Goal: Information Seeking & Learning: Find specific fact

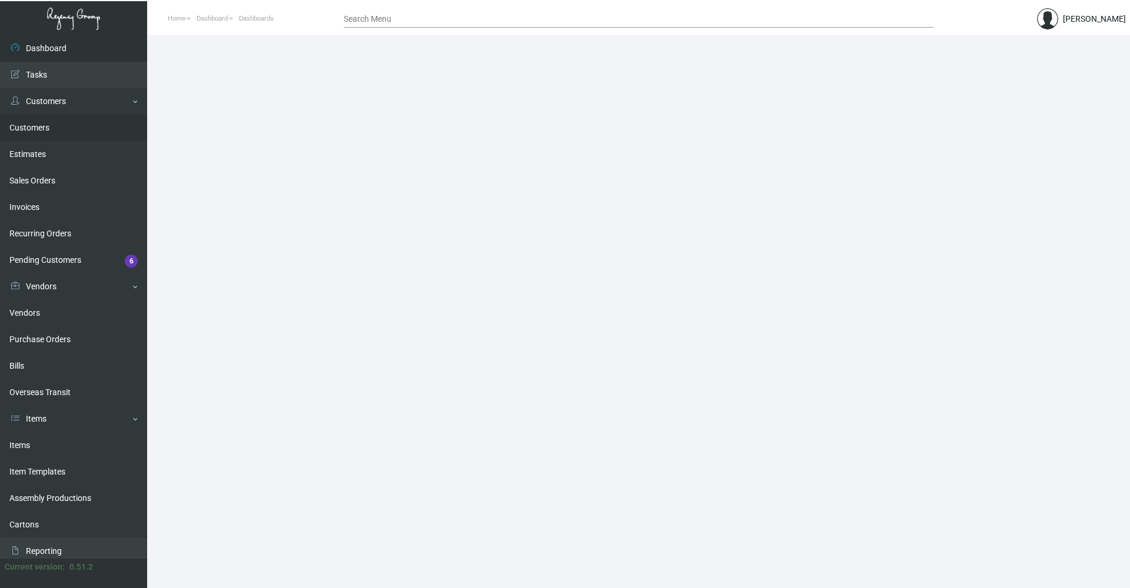
click at [45, 122] on link "Customers" at bounding box center [73, 128] width 147 height 26
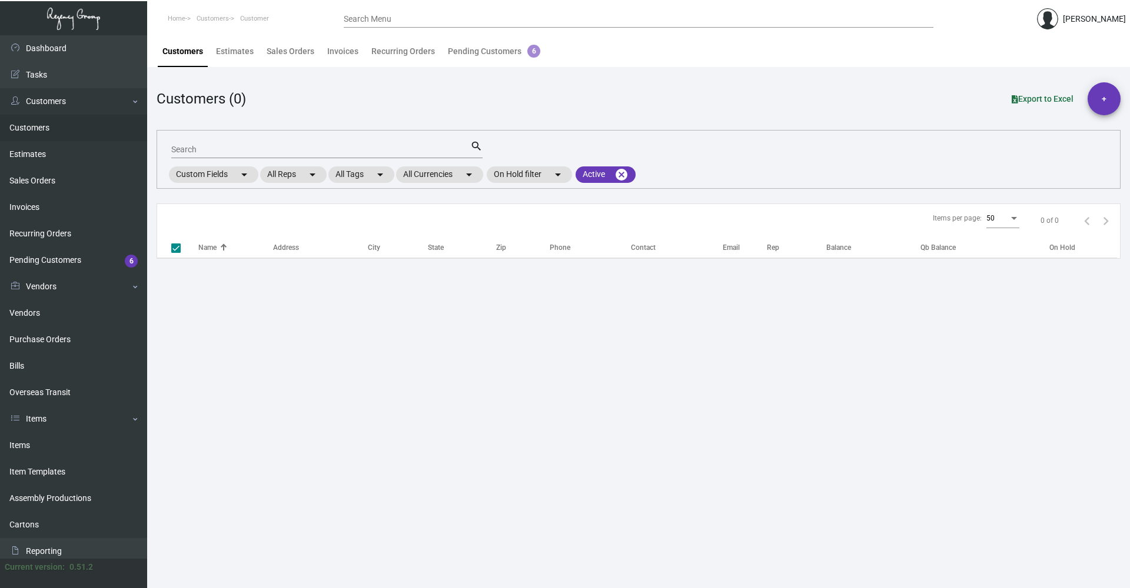
checkbox input "false"
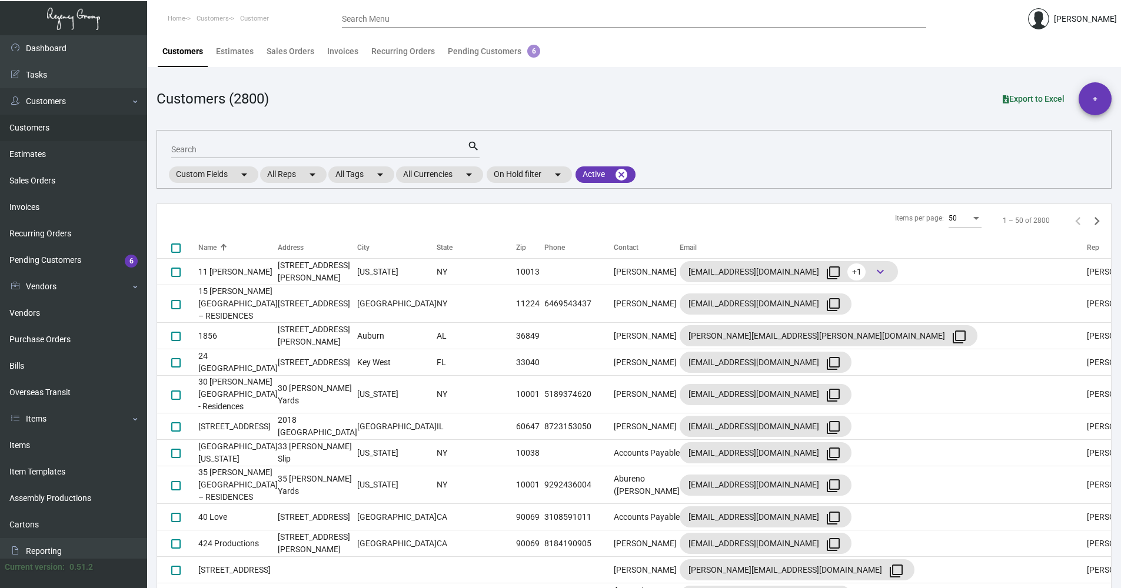
click at [205, 140] on div "Search" at bounding box center [319, 149] width 296 height 18
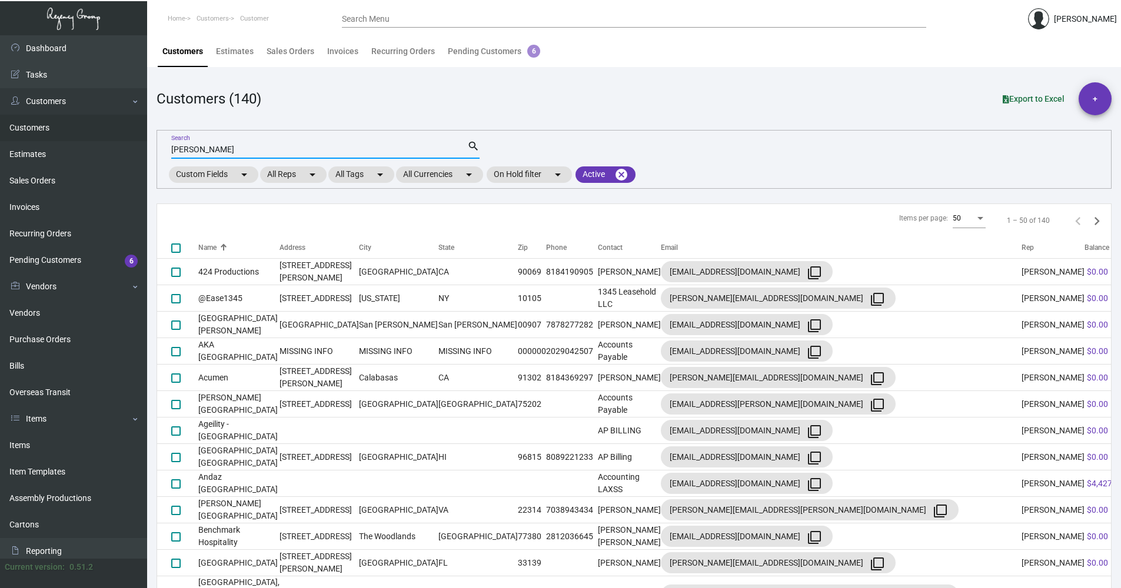
type input "[PERSON_NAME]"
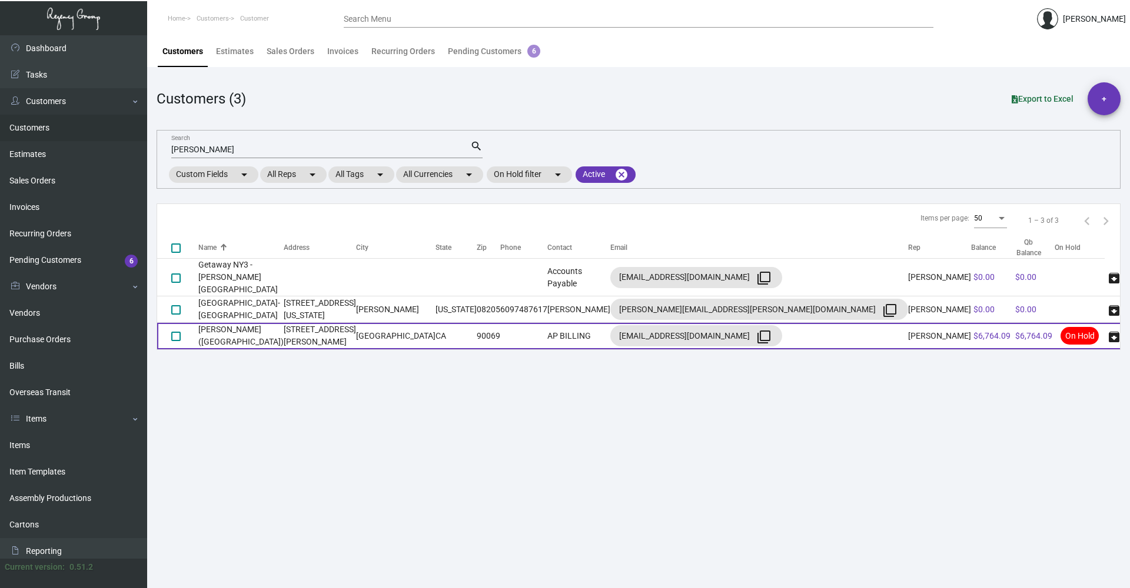
click at [356, 285] on td "[STREET_ADDRESS][PERSON_NAME]" at bounding box center [320, 336] width 72 height 26
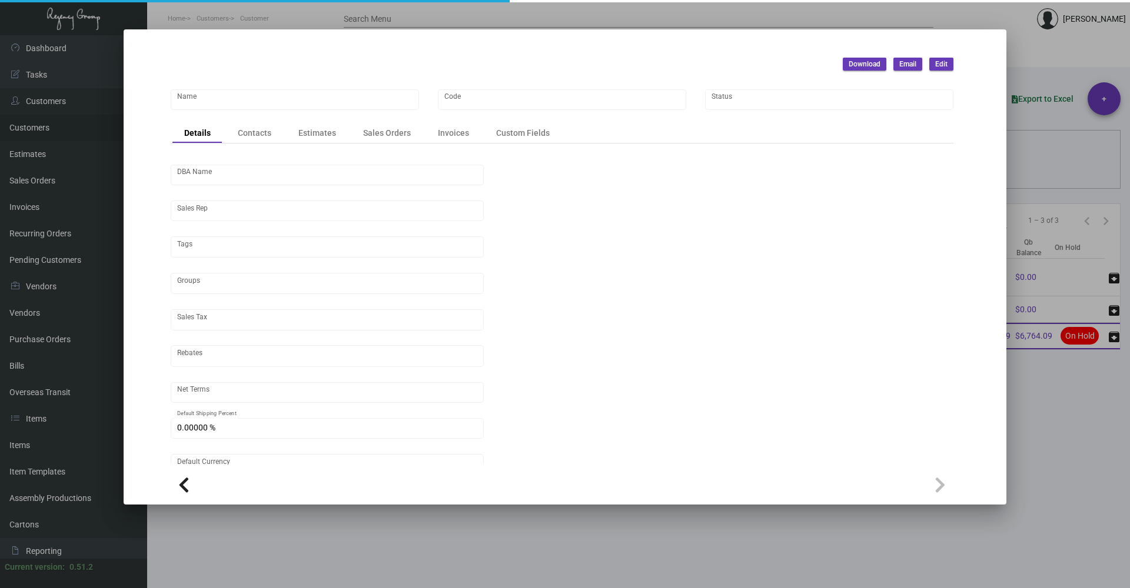
type input "[PERSON_NAME] ([GEOGRAPHIC_DATA])"
type input "SOHOWH"
type input "Little House West Hollywood LLC"
type input "[PERSON_NAME]"
type input "ST CA-[GEOGRAPHIC_DATA]-[GEOGRAPHIC_DATA]"
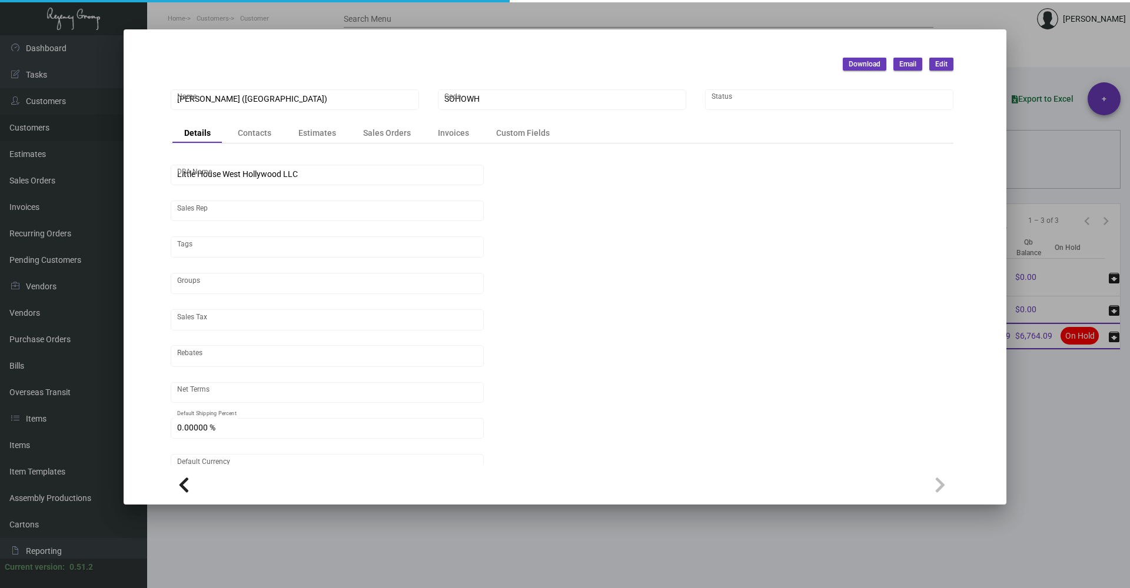
type input "Net 30"
type input "United States Dollar $"
type input "$ 0.00"
checkbox input "true"
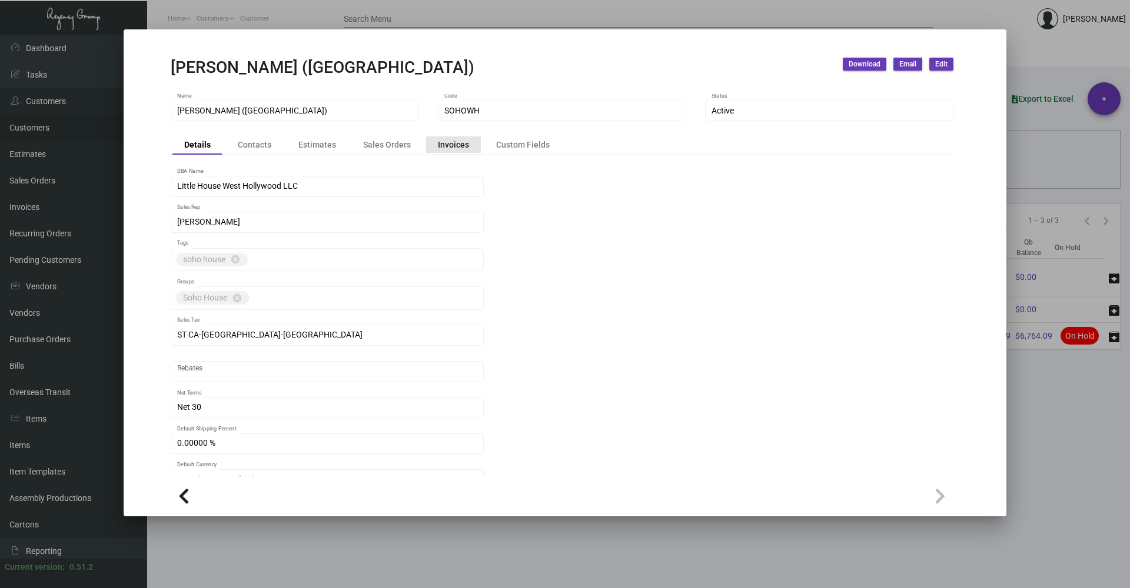
click at [448, 146] on div "Invoices" at bounding box center [453, 144] width 31 height 12
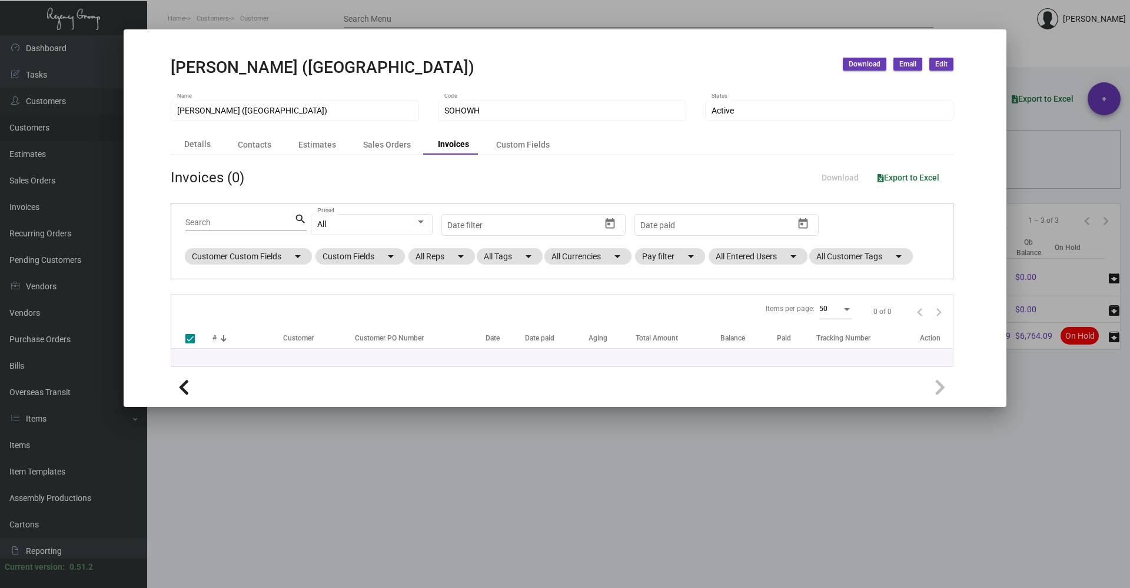
checkbox input "false"
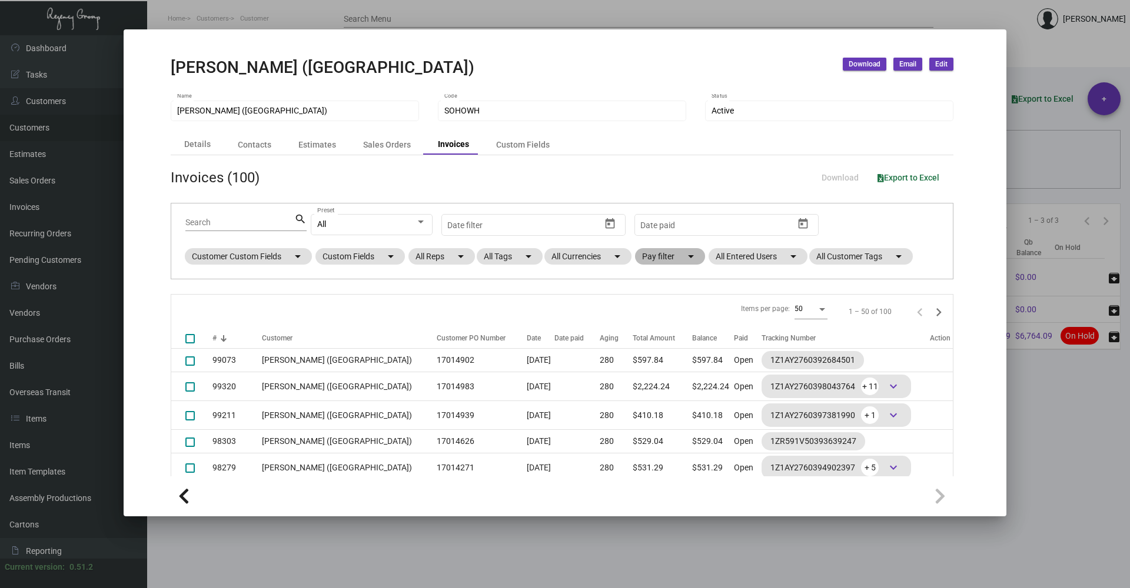
click at [557, 255] on mat-chip "Pay filter arrow_drop_down" at bounding box center [670, 256] width 70 height 16
click at [557, 285] on span "Open" at bounding box center [670, 328] width 19 height 14
click at [557, 285] on input "Open" at bounding box center [651, 332] width 1 height 1
checkbox input "true"
click at [557, 285] on span "OK" at bounding box center [661, 349] width 11 height 9
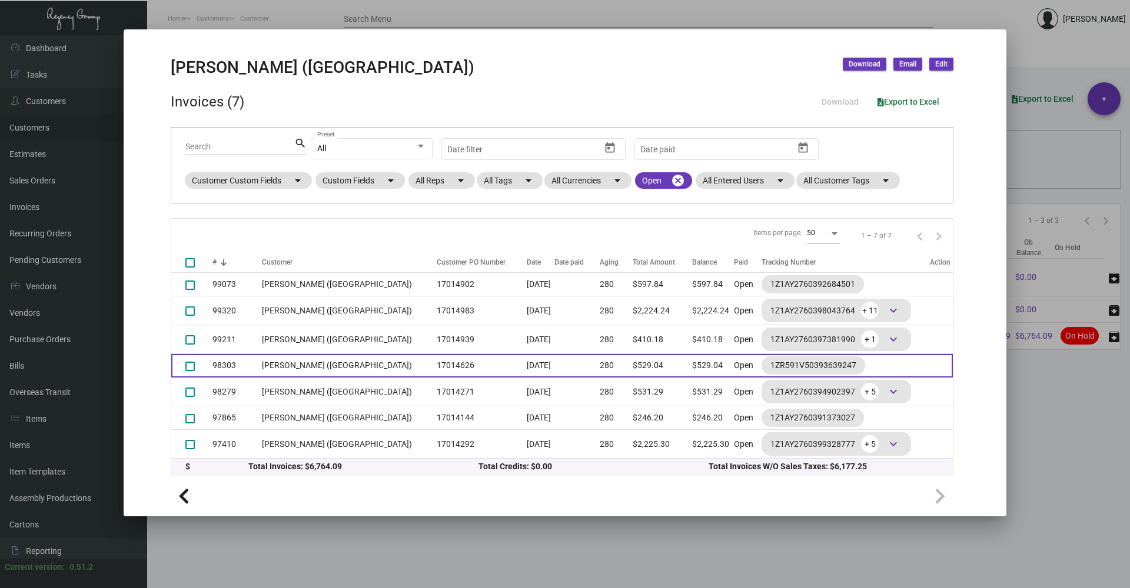
scroll to position [76, 0]
